Goal: Task Accomplishment & Management: Complete application form

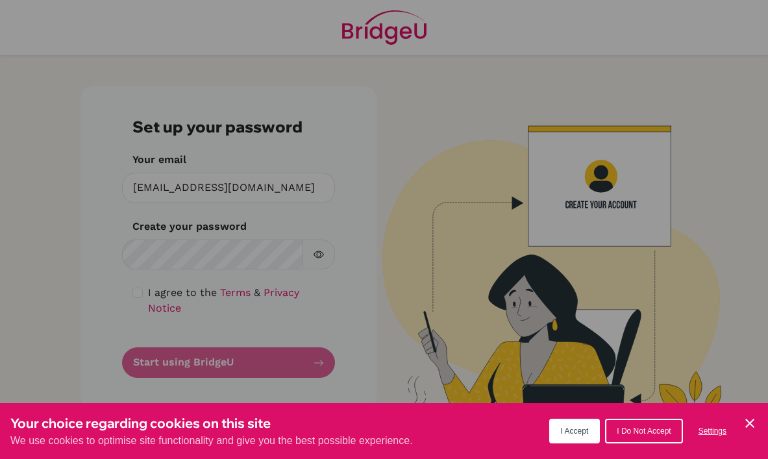
click at [573, 427] on span "I Accept" at bounding box center [575, 430] width 28 height 9
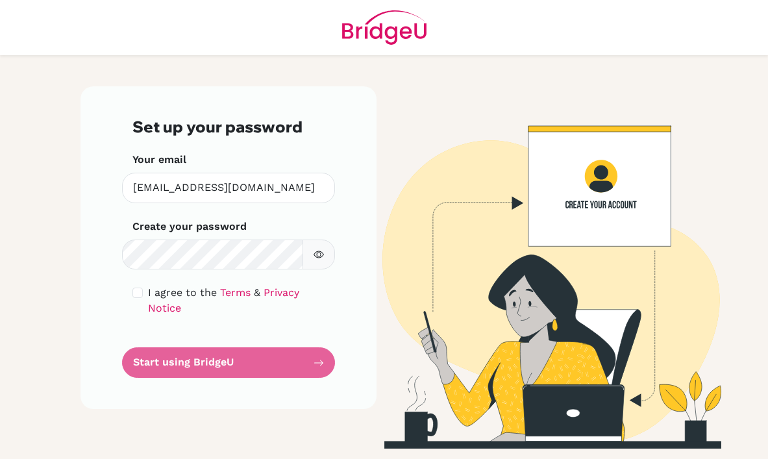
click at [329, 260] on button "button" at bounding box center [319, 255] width 32 height 31
click at [134, 297] on input "checkbox" at bounding box center [137, 293] width 10 height 10
checkbox input "true"
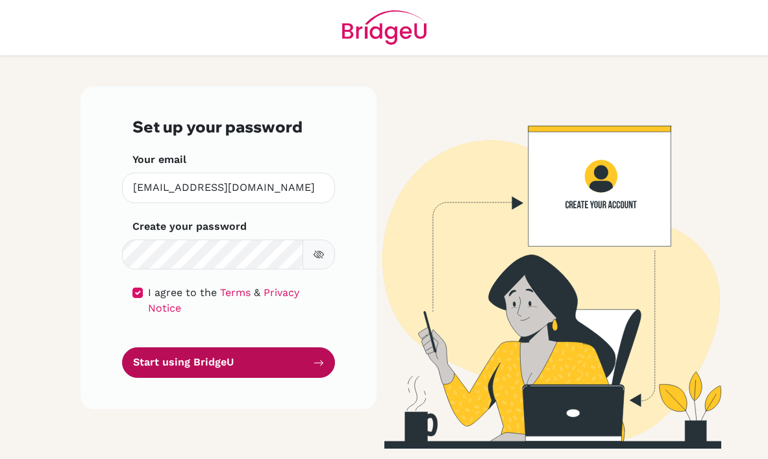
click at [216, 359] on button "Start using BridgeU" at bounding box center [228, 362] width 213 height 31
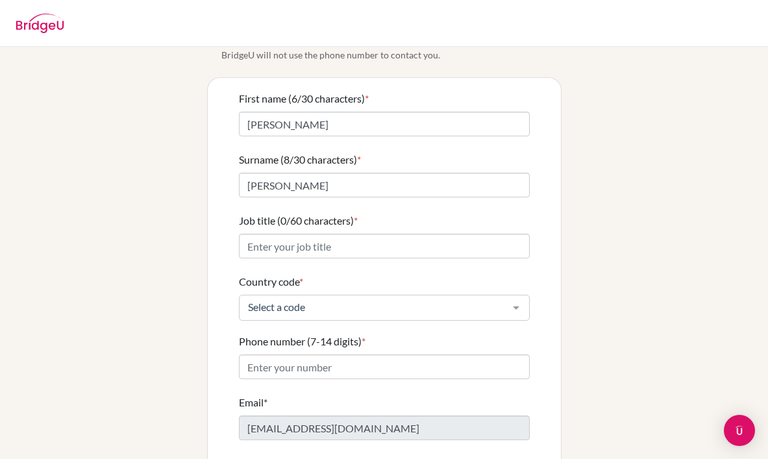
scroll to position [77, 0]
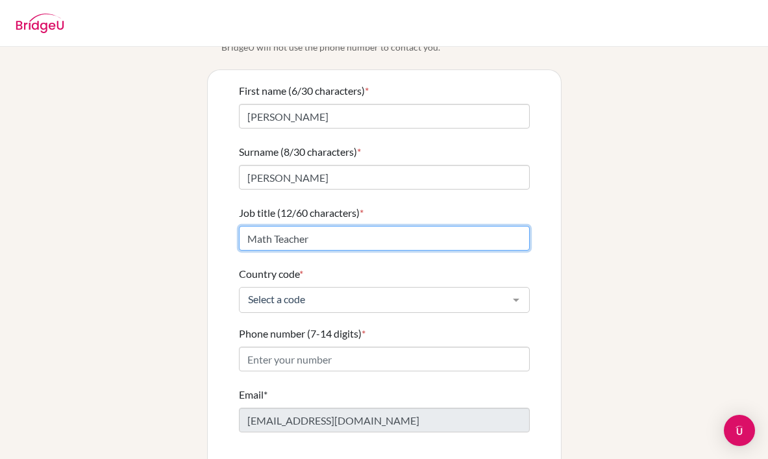
type input "Math Teacher"
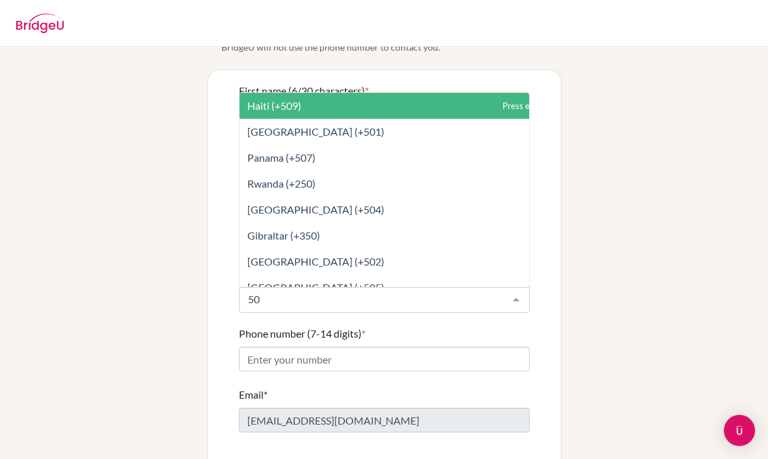
type input "504"
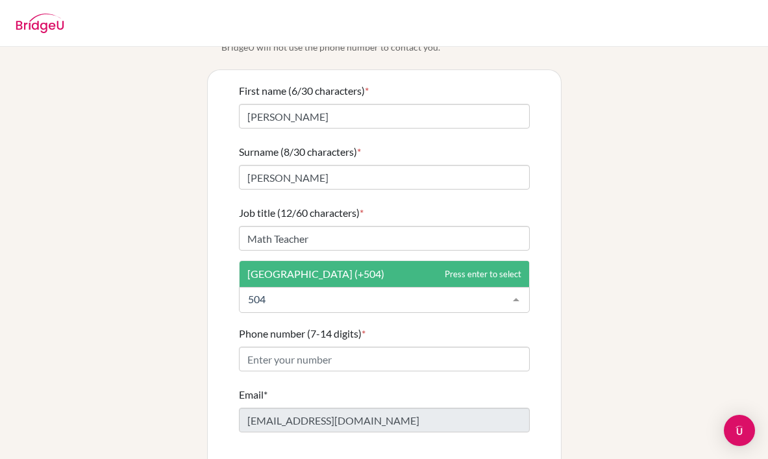
click at [348, 261] on span "Honduras (+504)" at bounding box center [385, 274] width 290 height 26
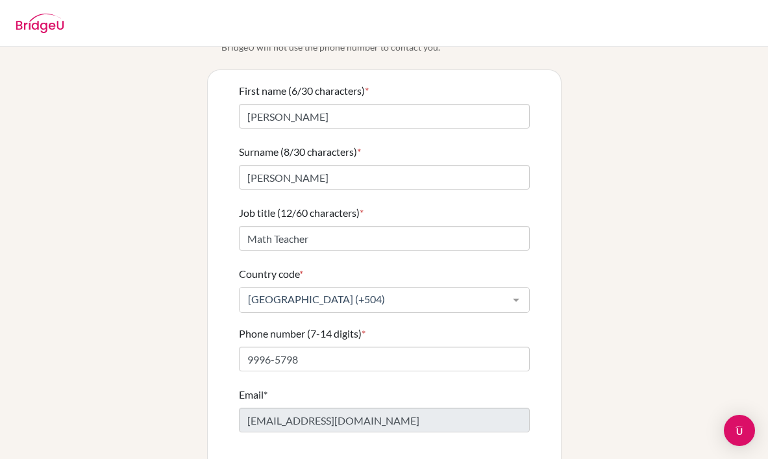
click at [377, 387] on div "Email* dvillalta@delcamposchool.org" at bounding box center [384, 409] width 291 height 45
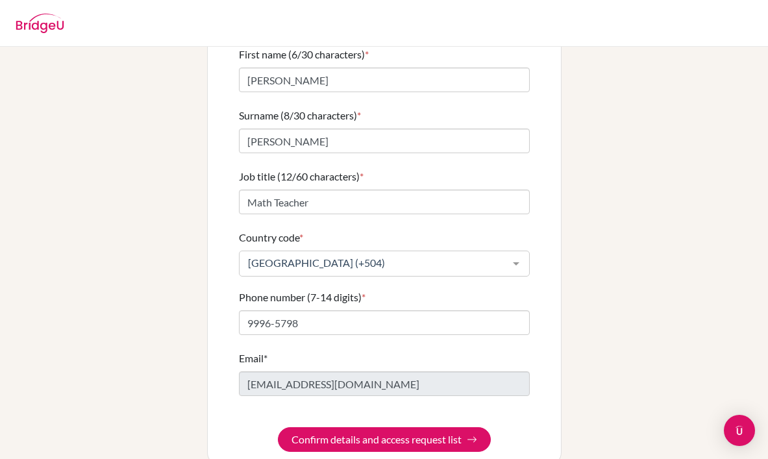
scroll to position [116, 0]
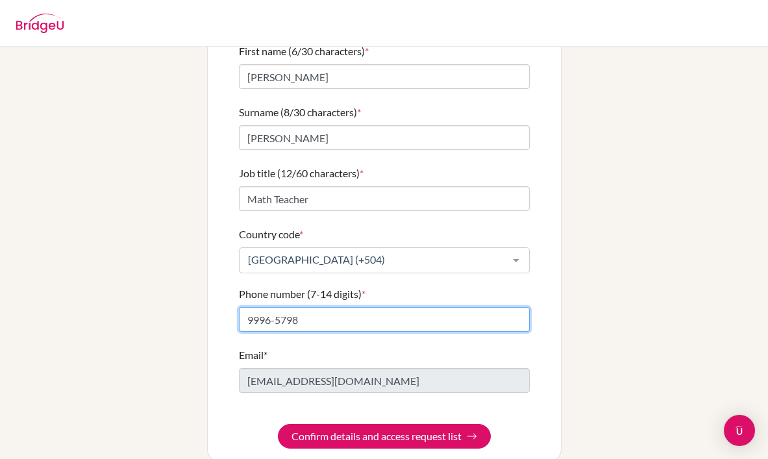
click at [330, 307] on input "9996-5798" at bounding box center [384, 319] width 291 height 25
type input "99965798"
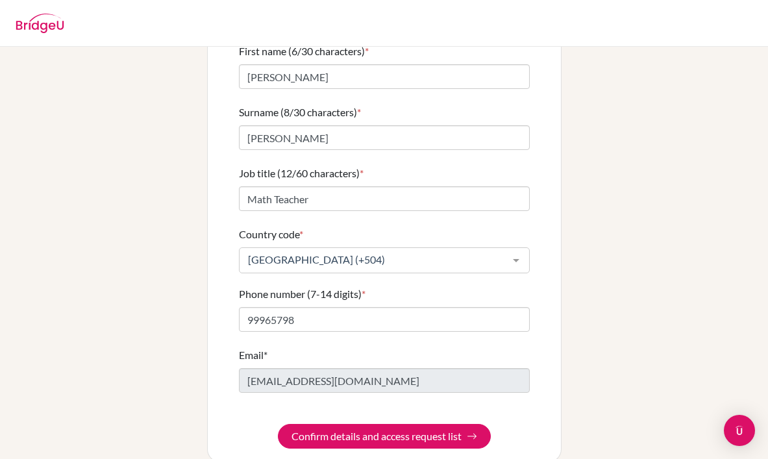
click at [338, 333] on form "First name (6/30 characters) * Dennis Surname (8/30 characters) * Villalta Job …" at bounding box center [384, 245] width 291 height 405
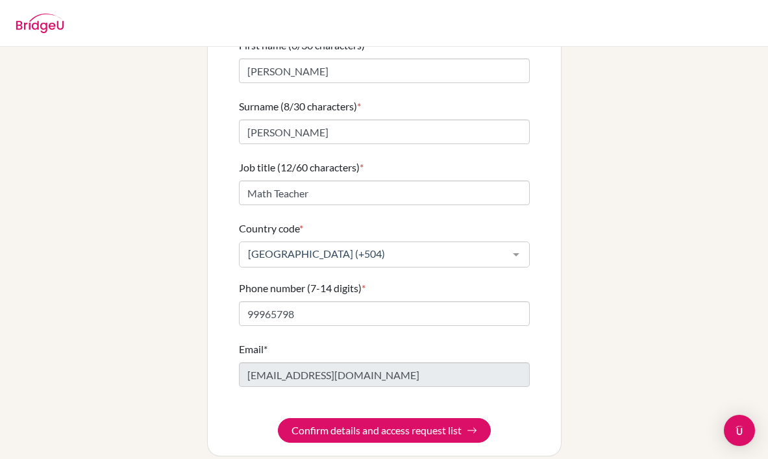
scroll to position [121, 0]
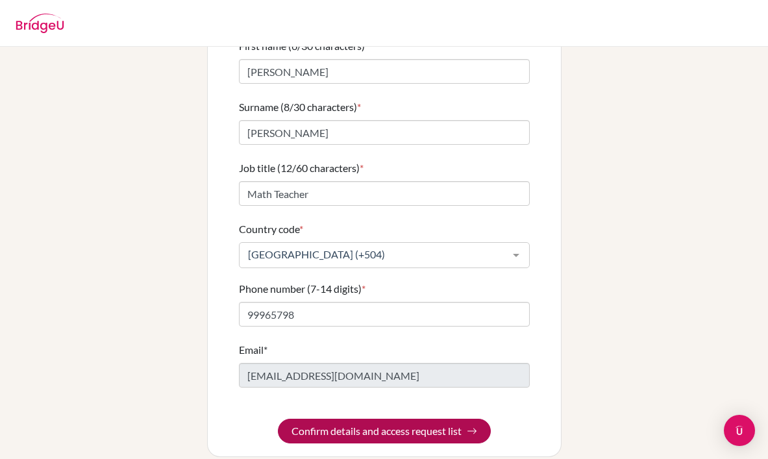
click at [408, 419] on button "Confirm details and access request list" at bounding box center [384, 431] width 213 height 25
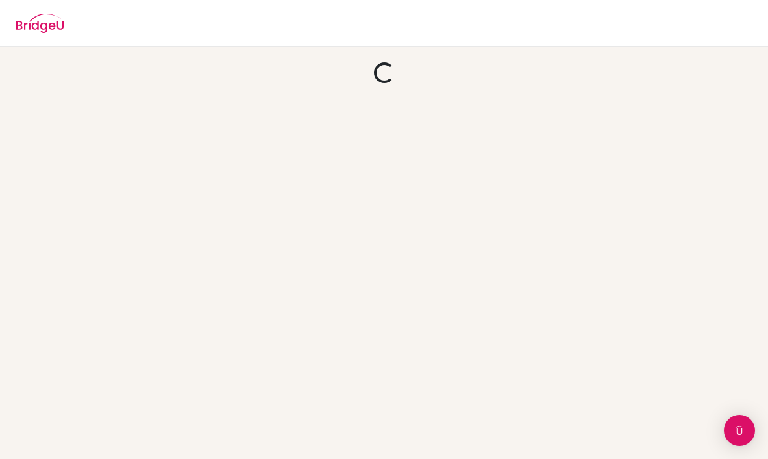
scroll to position [0, 0]
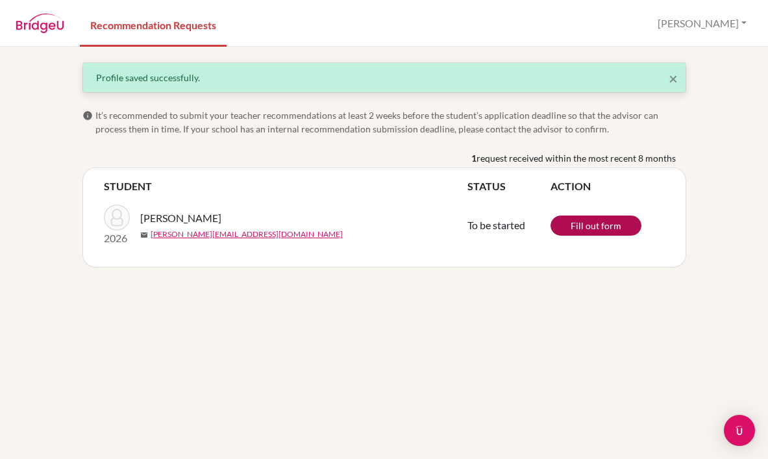
click at [591, 225] on link "Fill out form" at bounding box center [595, 226] width 91 height 20
